Goal: Information Seeking & Learning: Find specific page/section

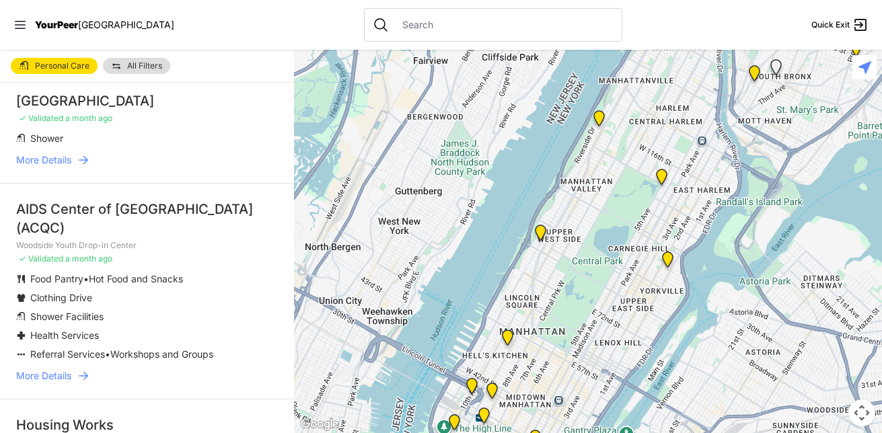
scroll to position [942, 0]
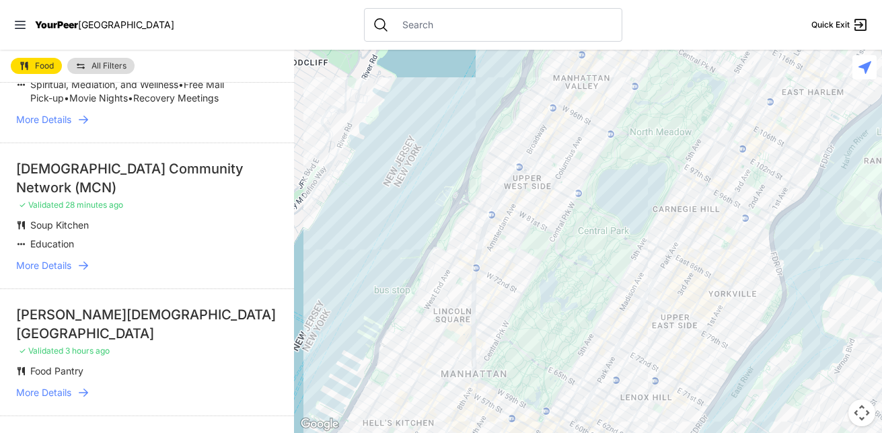
scroll to position [202, 0]
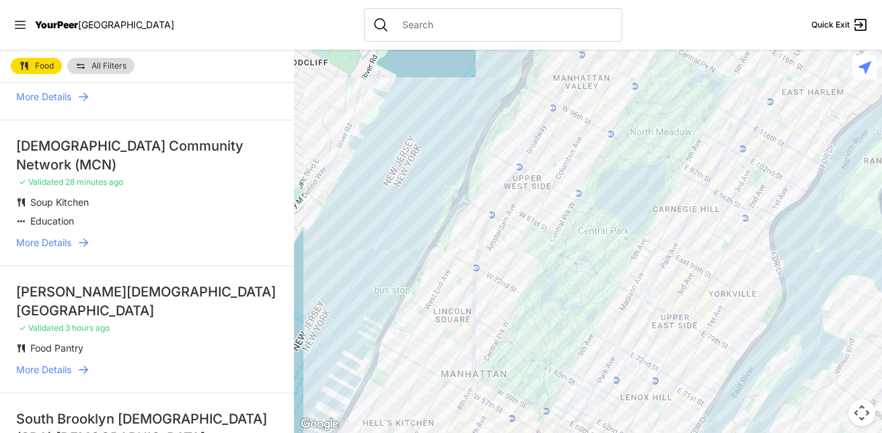
click at [89, 104] on icon at bounding box center [83, 96] width 13 height 13
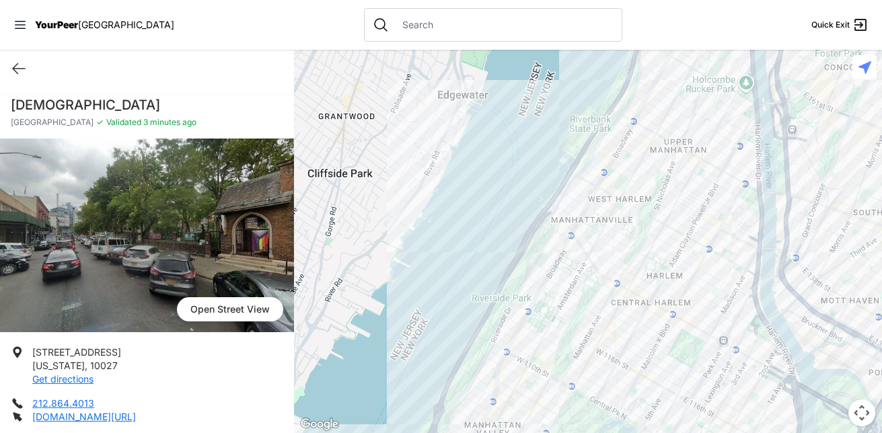
click at [231, 312] on span "Open Street View" at bounding box center [230, 309] width 106 height 24
click at [71, 373] on p "[STREET_ADDRESS][US_STATE] Get directions" at bounding box center [76, 366] width 89 height 40
click at [61, 274] on img at bounding box center [147, 236] width 294 height 194
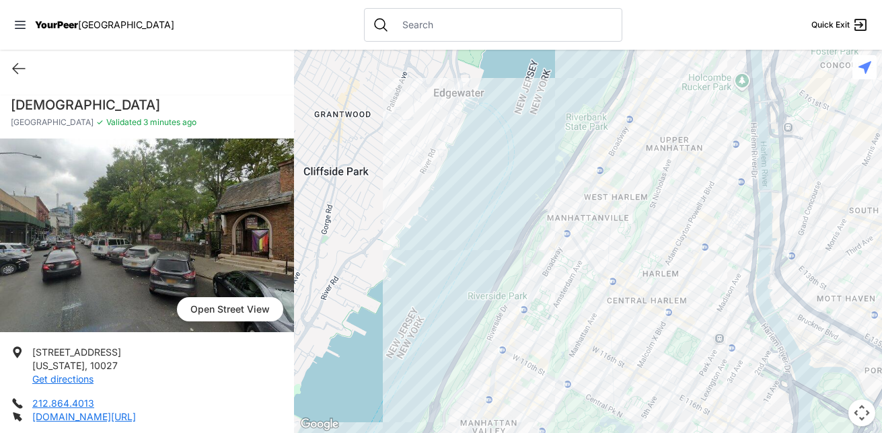
drag, startPoint x: 318, startPoint y: 231, endPoint x: 249, endPoint y: 221, distance: 70.0
click at [303, 226] on div at bounding box center [588, 242] width 588 height 384
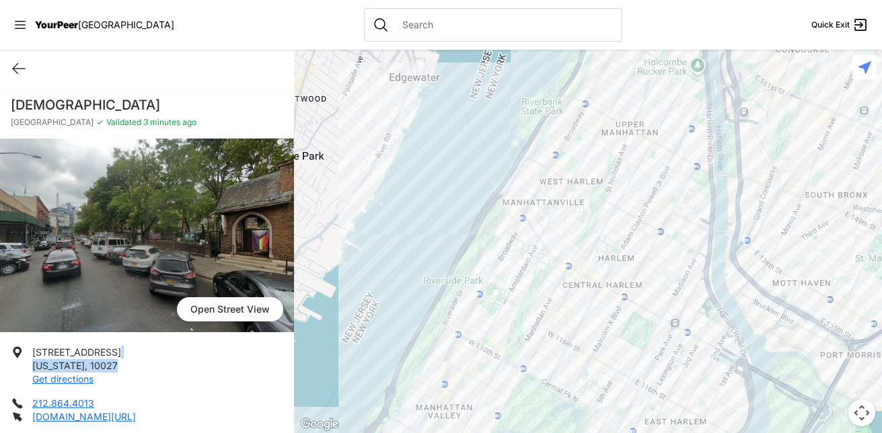
drag, startPoint x: 123, startPoint y: 359, endPoint x: 291, endPoint y: 346, distance: 168.1
click at [291, 346] on div "Quick Exit [DEMOGRAPHIC_DATA][GEOGRAPHIC_DATA] ✓ Validated 3 minutes ago [GEOGR…" at bounding box center [147, 242] width 294 height 384
click at [79, 308] on img at bounding box center [147, 236] width 294 height 194
